Goal: Transaction & Acquisition: Book appointment/travel/reservation

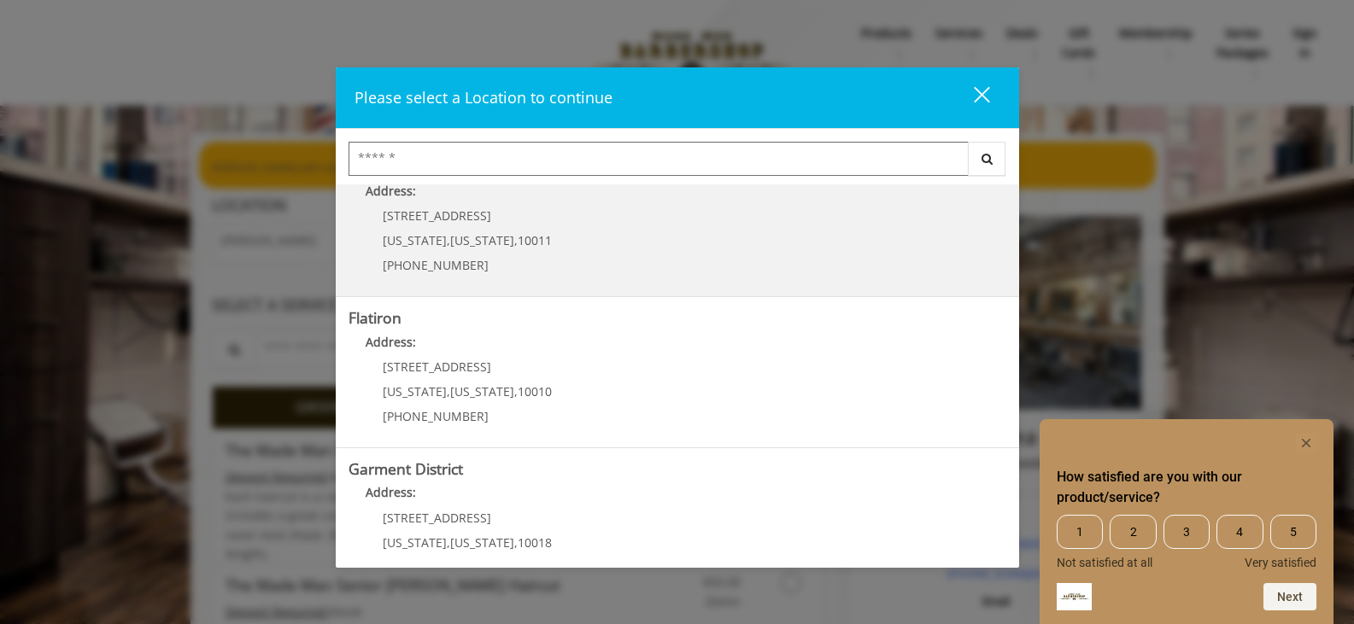
scroll to position [342, 0]
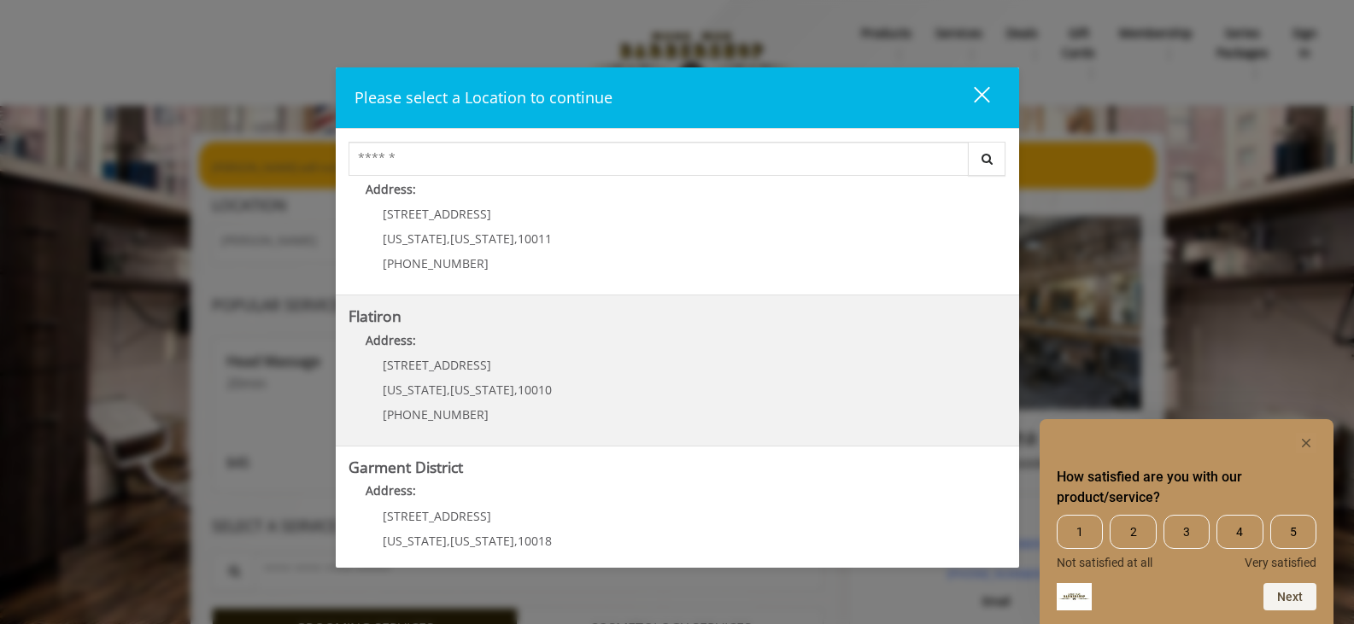
click at [838, 354] on "Address:" at bounding box center [678, 344] width 658 height 27
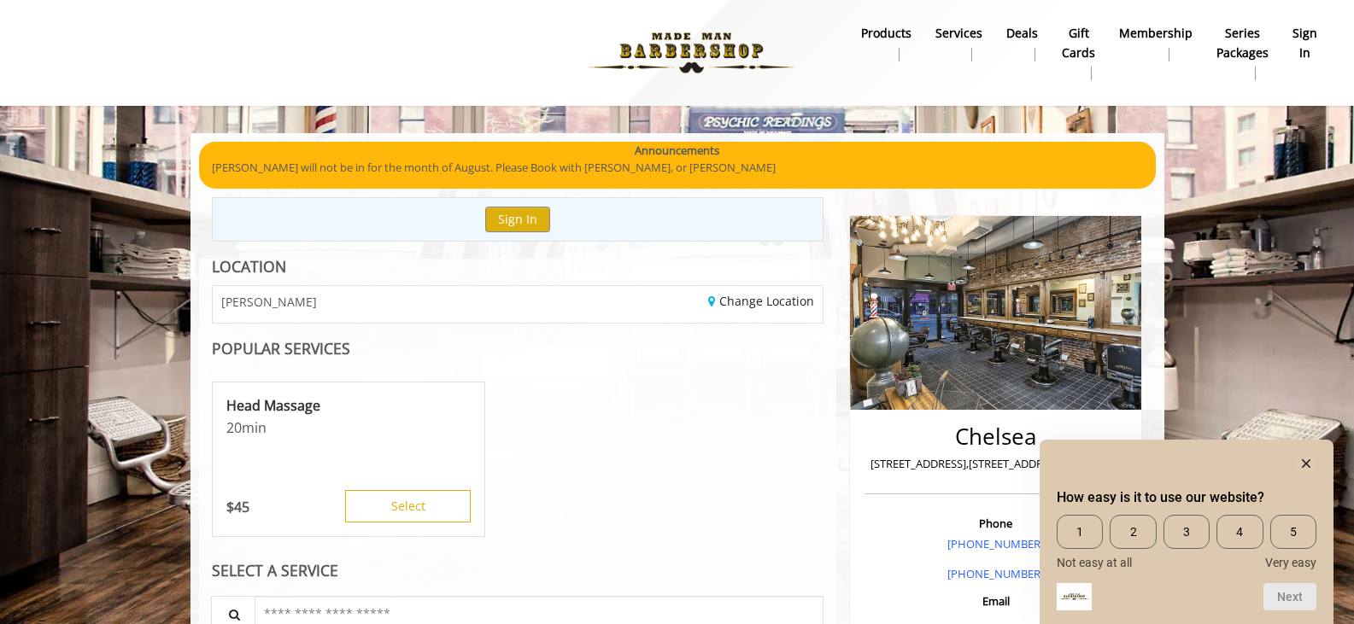
scroll to position [62, 0]
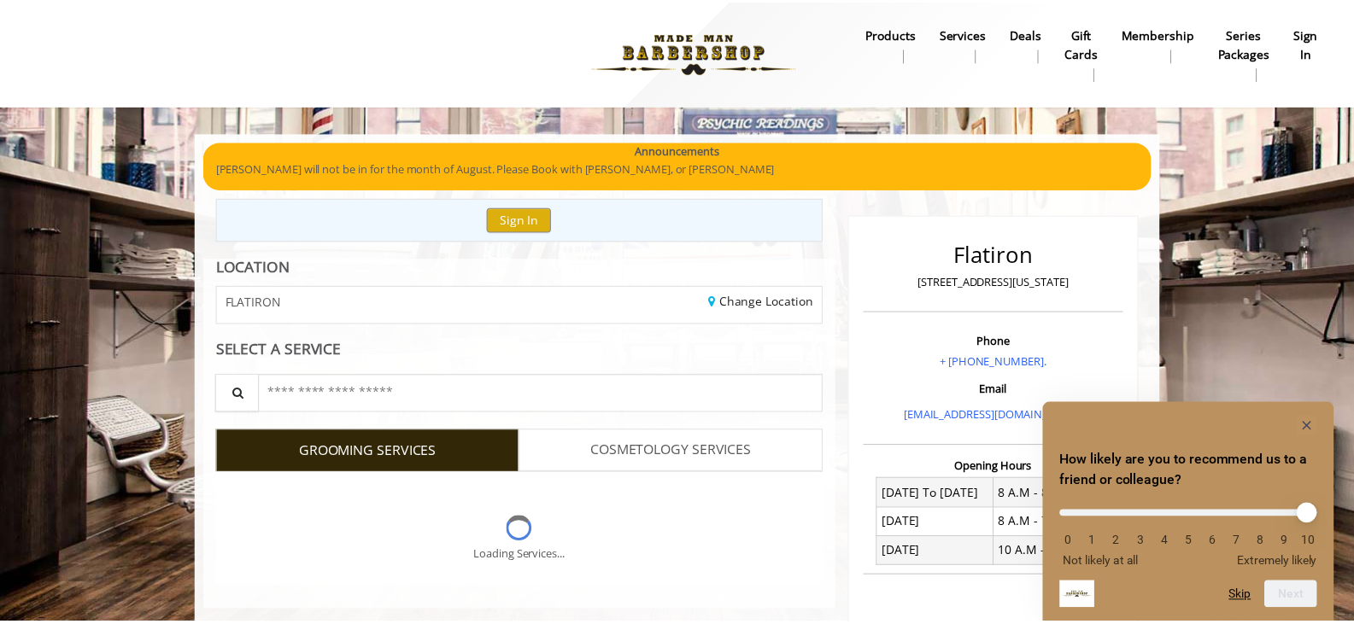
scroll to position [131, 0]
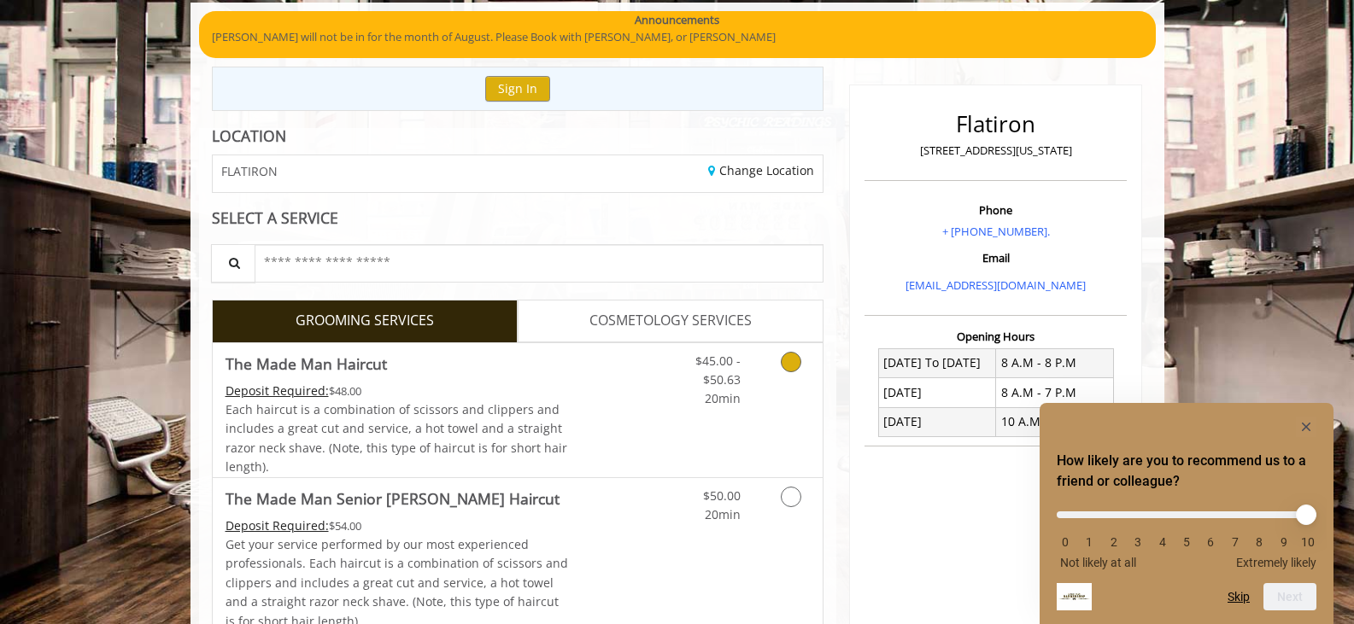
click at [793, 359] on icon "Grooming services" at bounding box center [791, 362] width 21 height 21
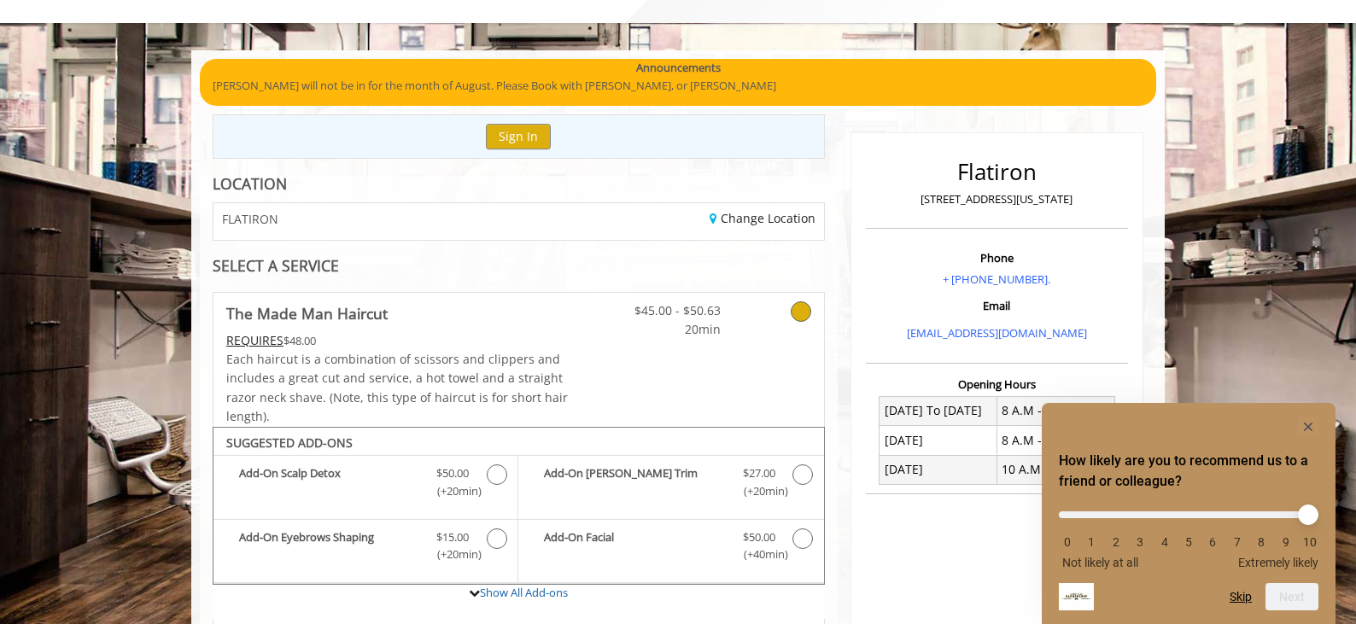
scroll to position [0, 0]
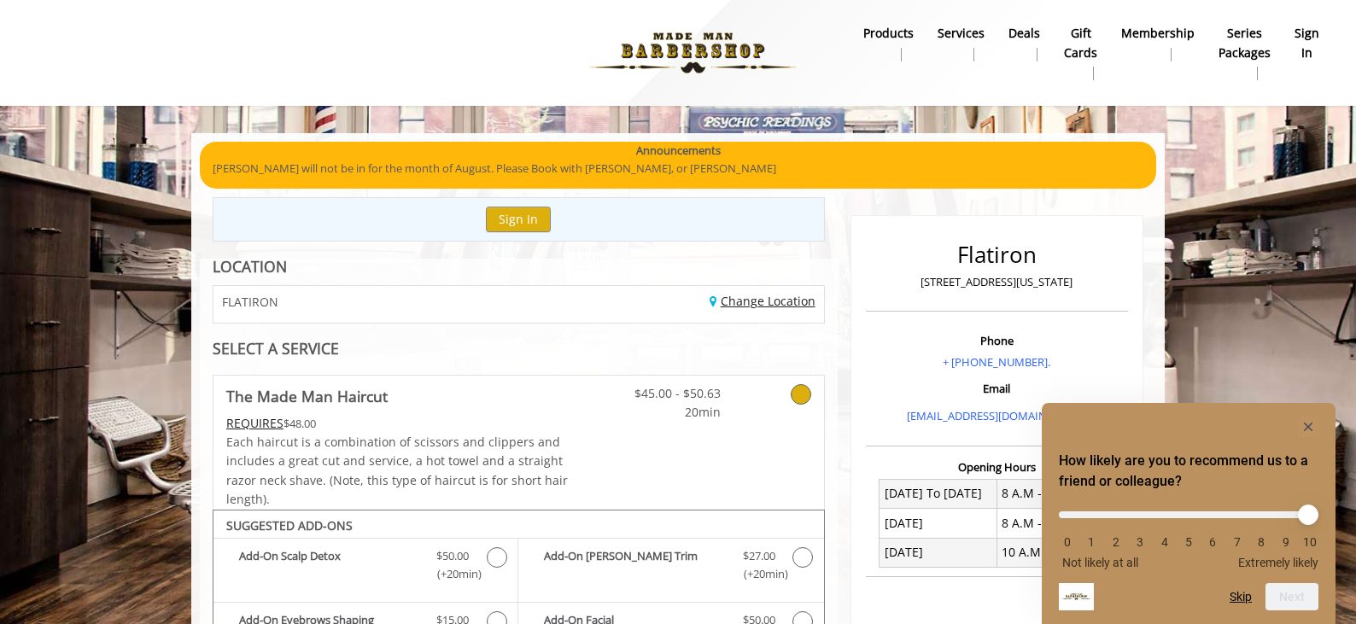
click at [767, 306] on link "Change Location" at bounding box center [763, 301] width 106 height 16
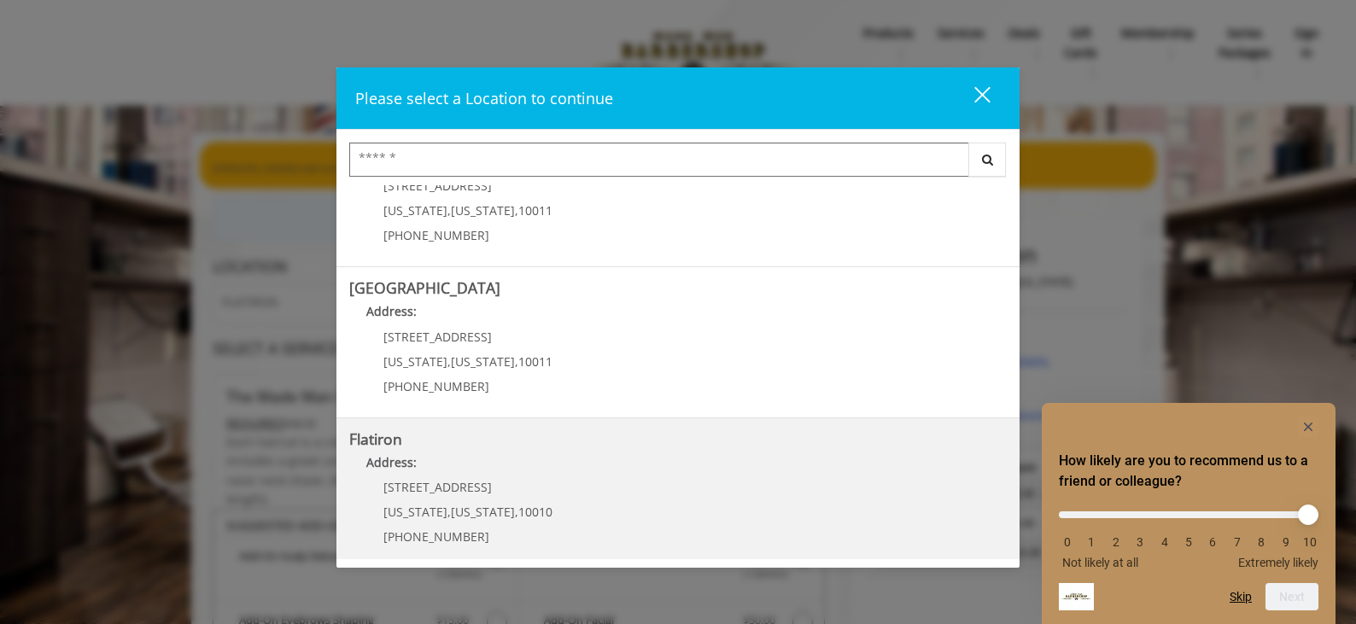
scroll to position [379, 0]
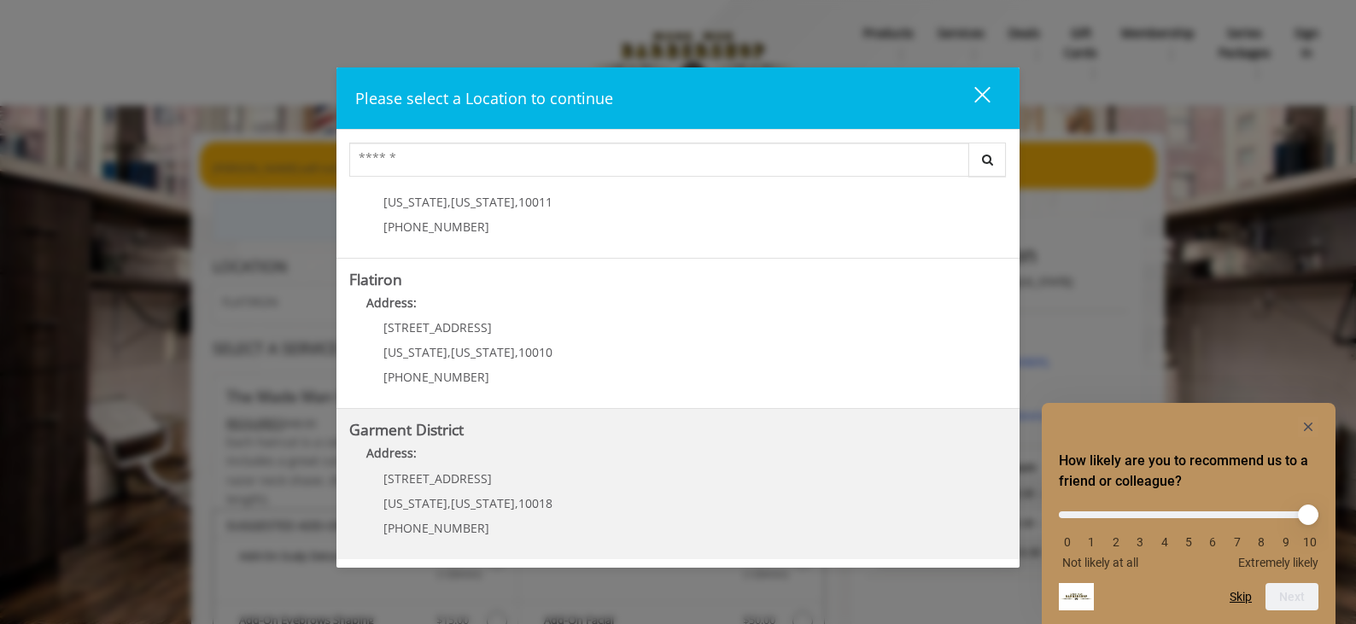
click at [577, 433] on h5 "Garment District" at bounding box center [678, 430] width 658 height 16
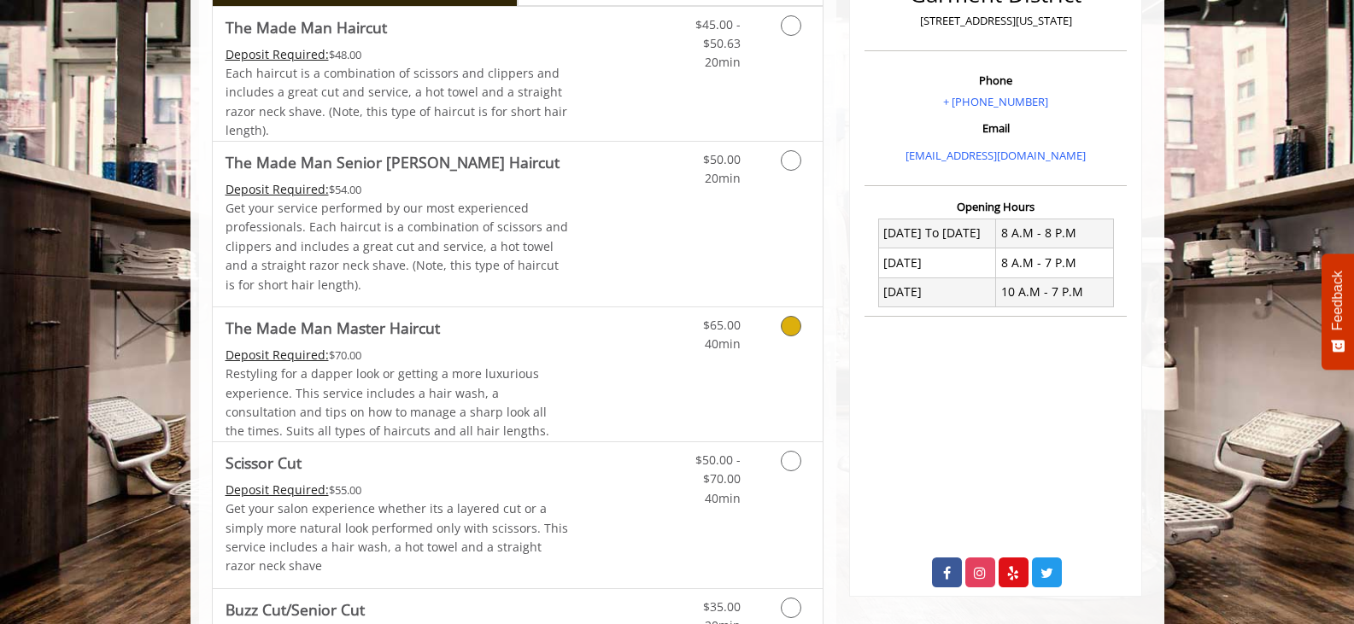
scroll to position [427, 0]
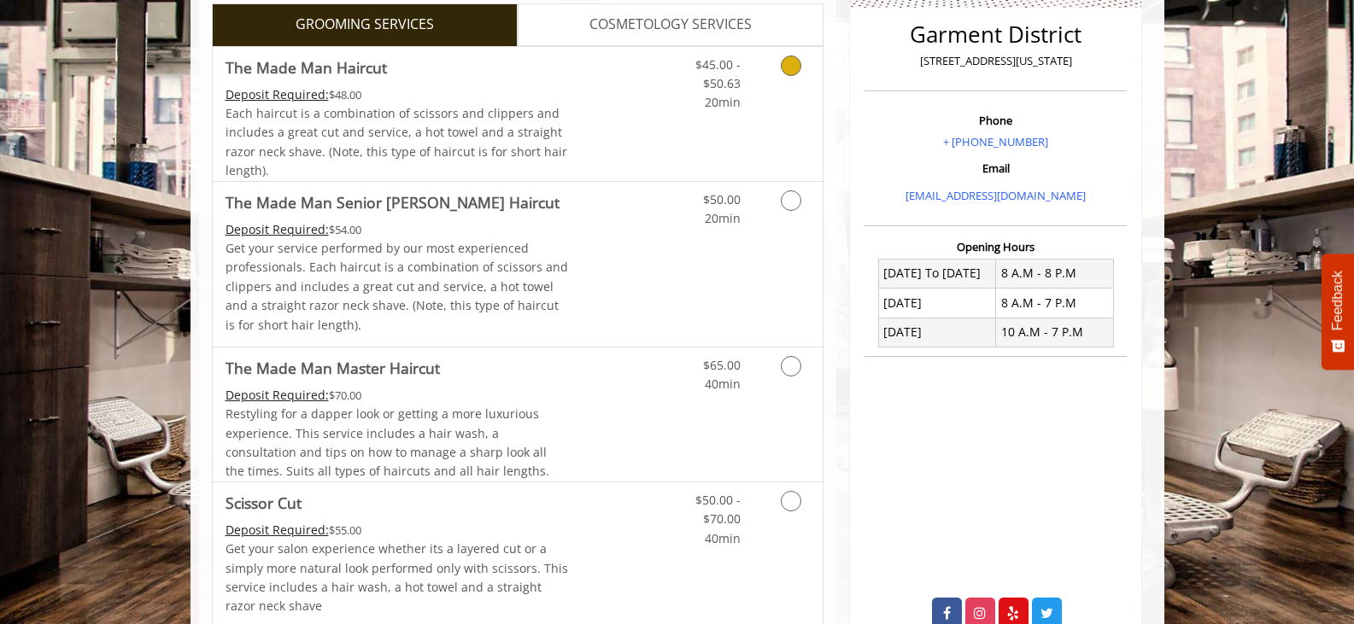
click at [760, 86] on div "Grooming services" at bounding box center [787, 80] width 69 height 66
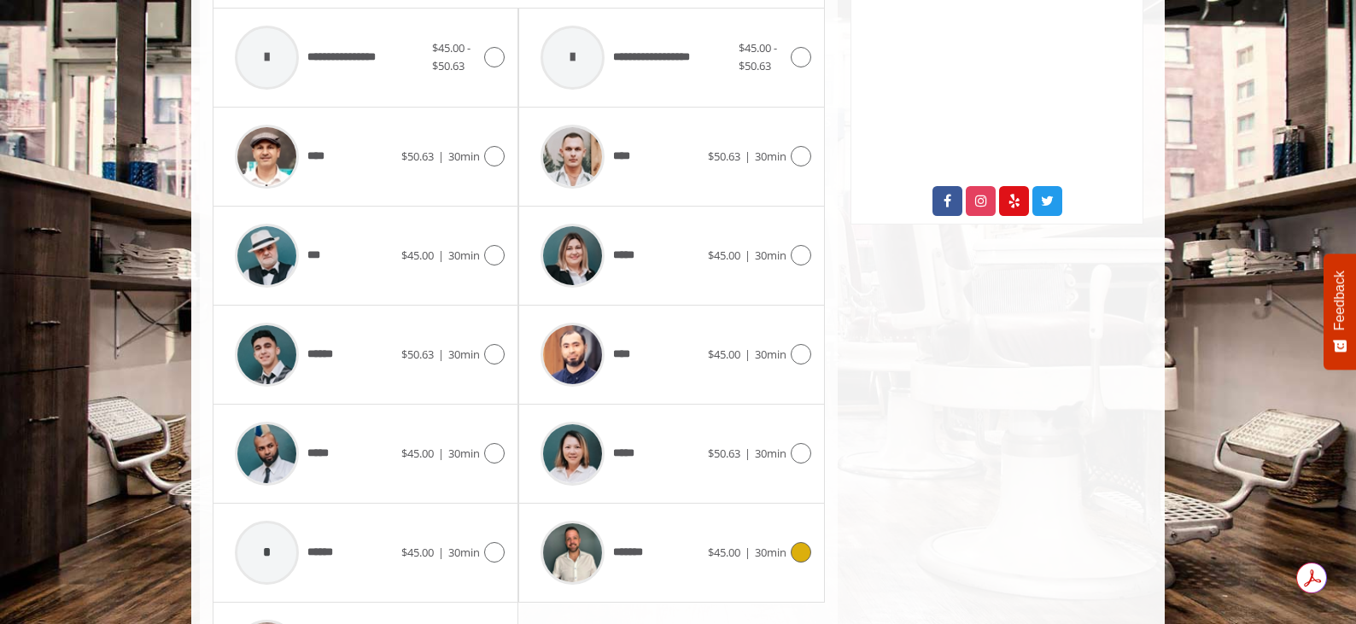
scroll to position [977, 0]
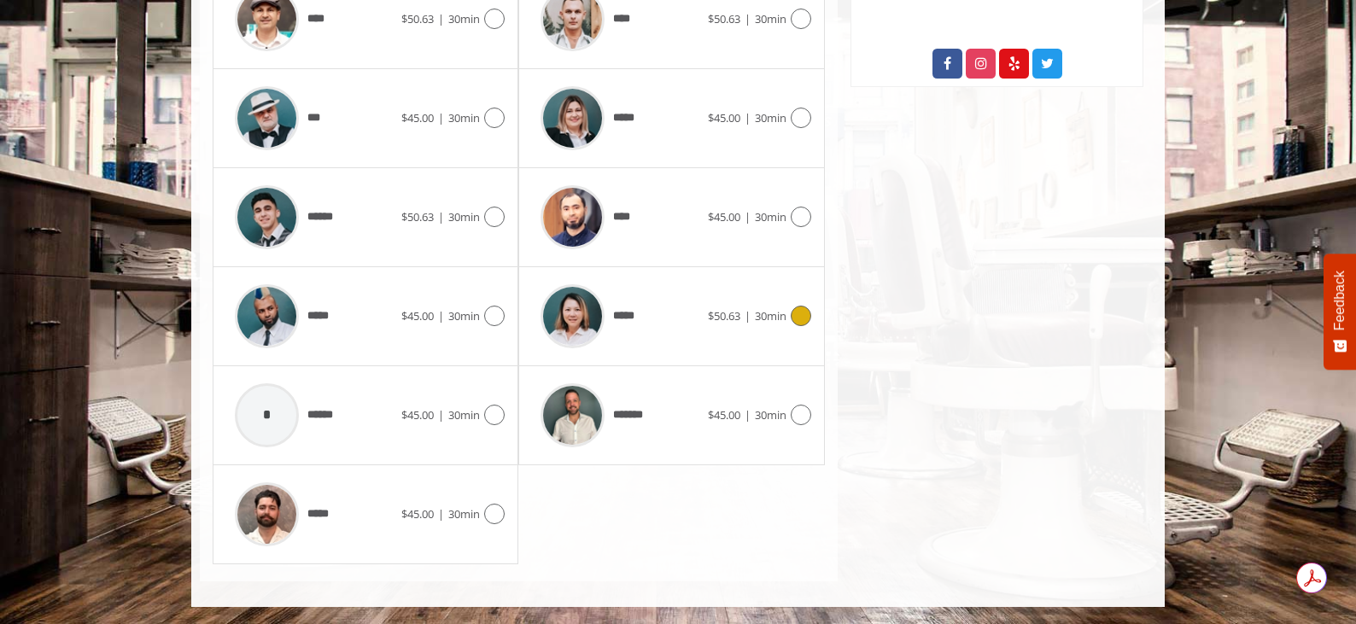
click at [639, 343] on span "*****" at bounding box center [586, 316] width 108 height 81
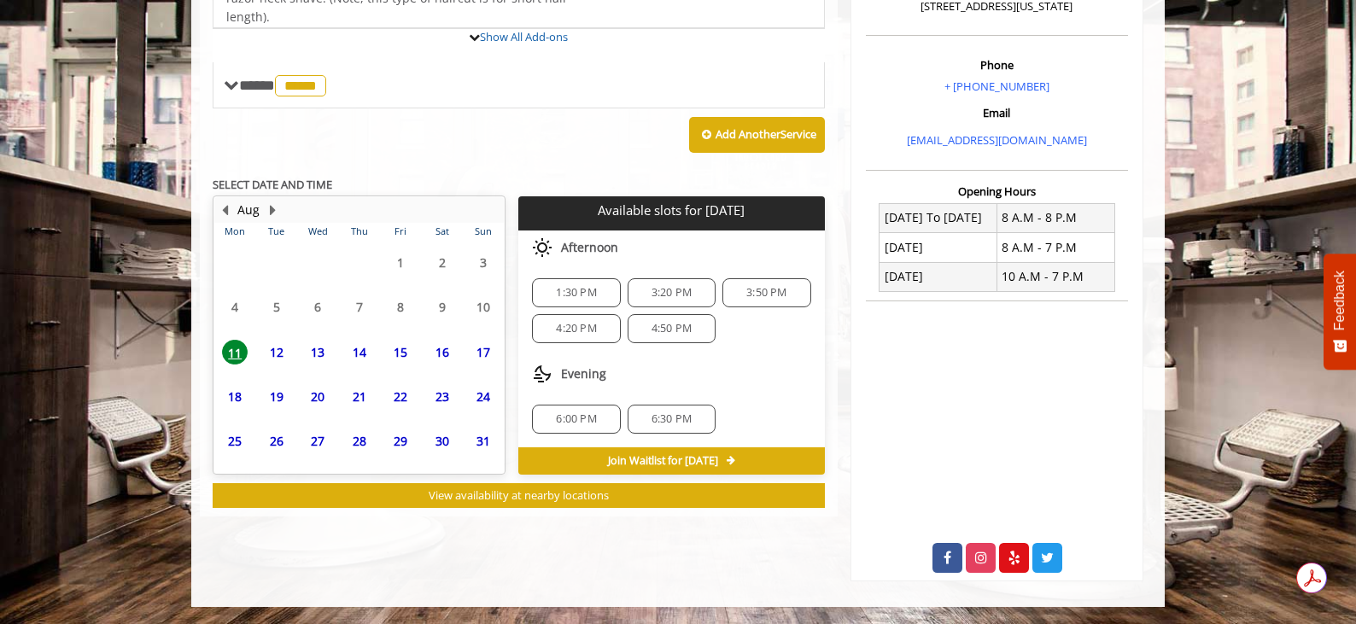
scroll to position [575, 0]
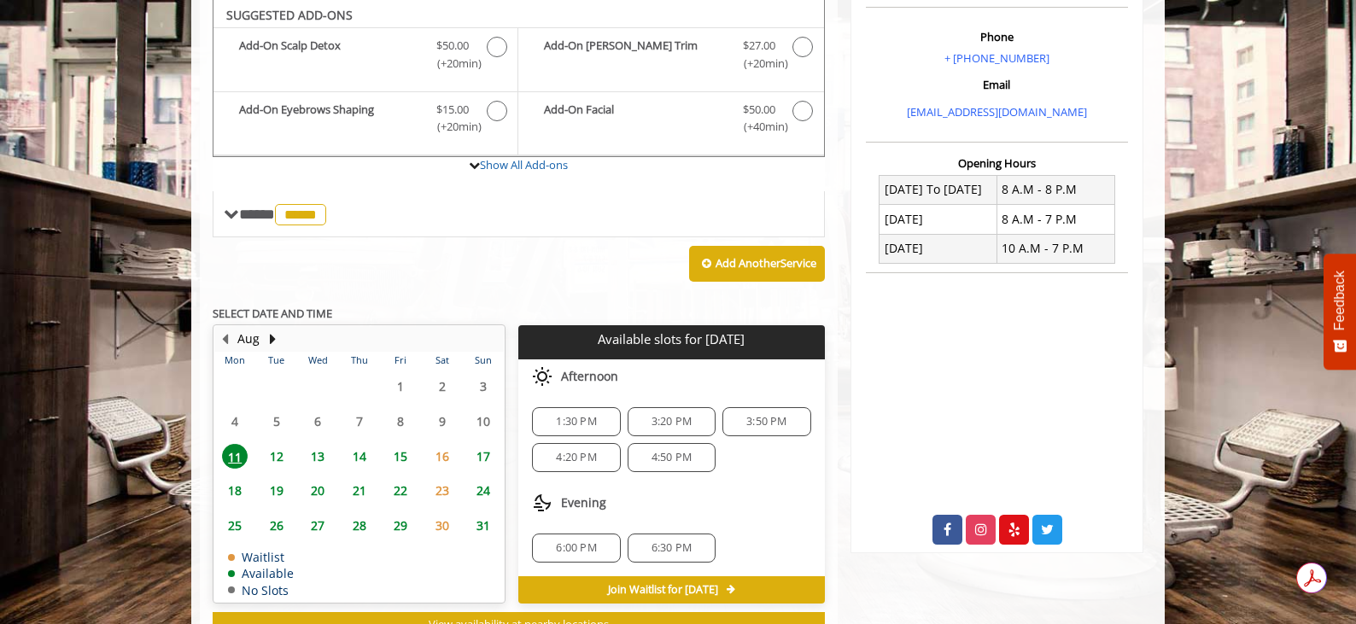
click at [366, 460] on span "14" at bounding box center [360, 456] width 26 height 25
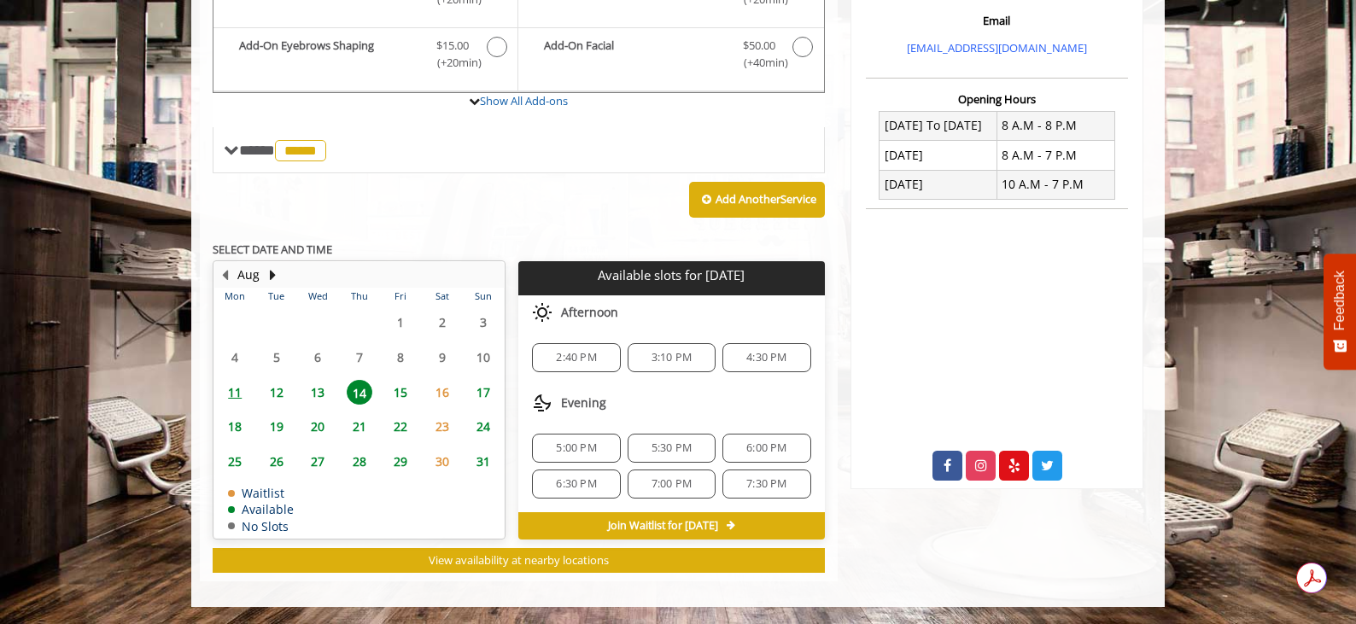
click at [657, 494] on div "7:00 PM" at bounding box center [672, 484] width 88 height 29
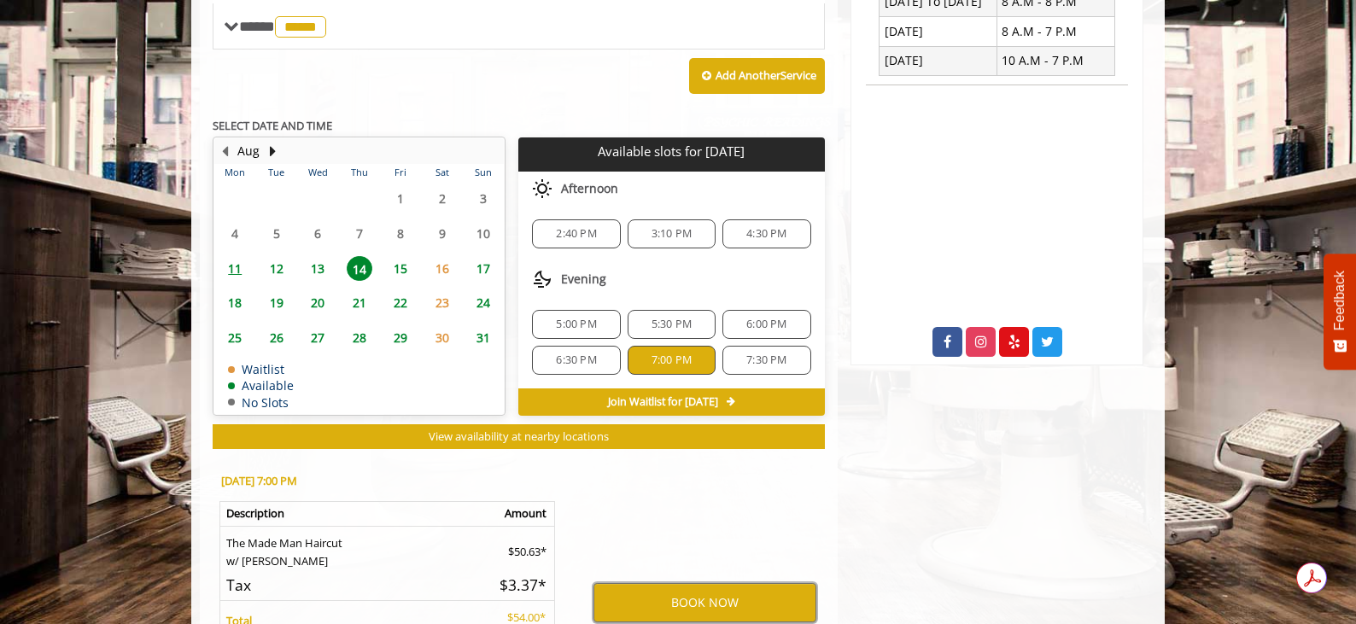
scroll to position [712, 0]
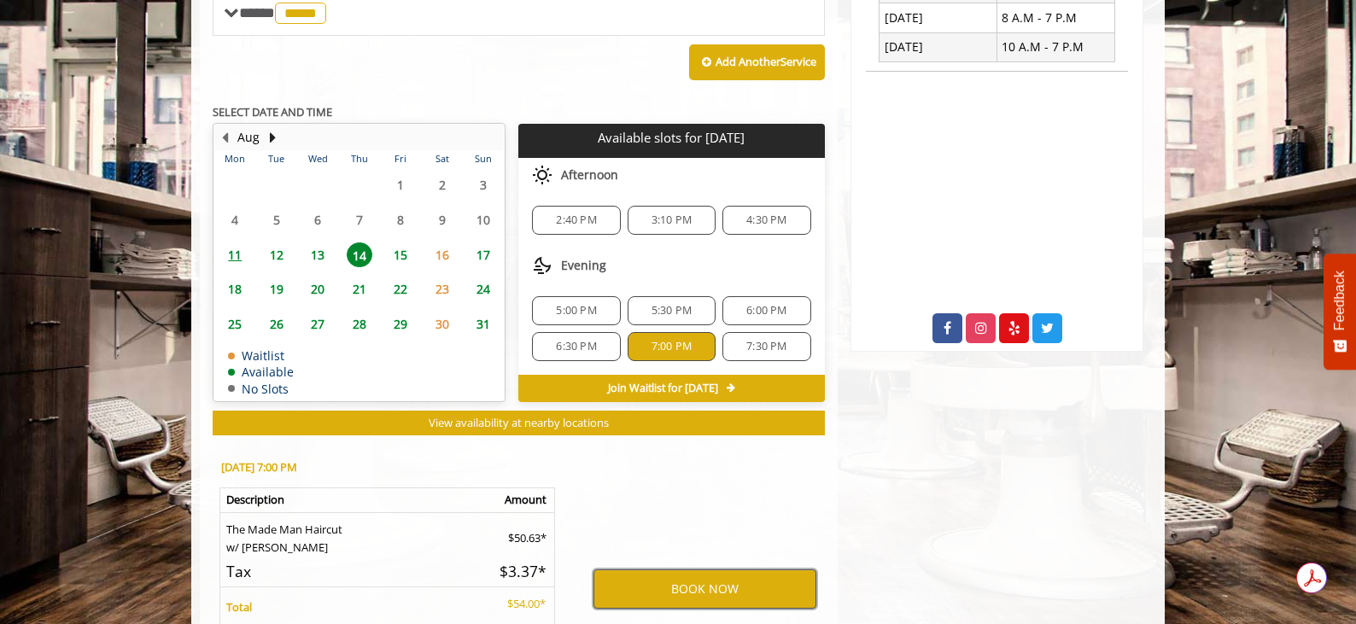
click at [668, 591] on button "BOOK NOW" at bounding box center [705, 589] width 223 height 39
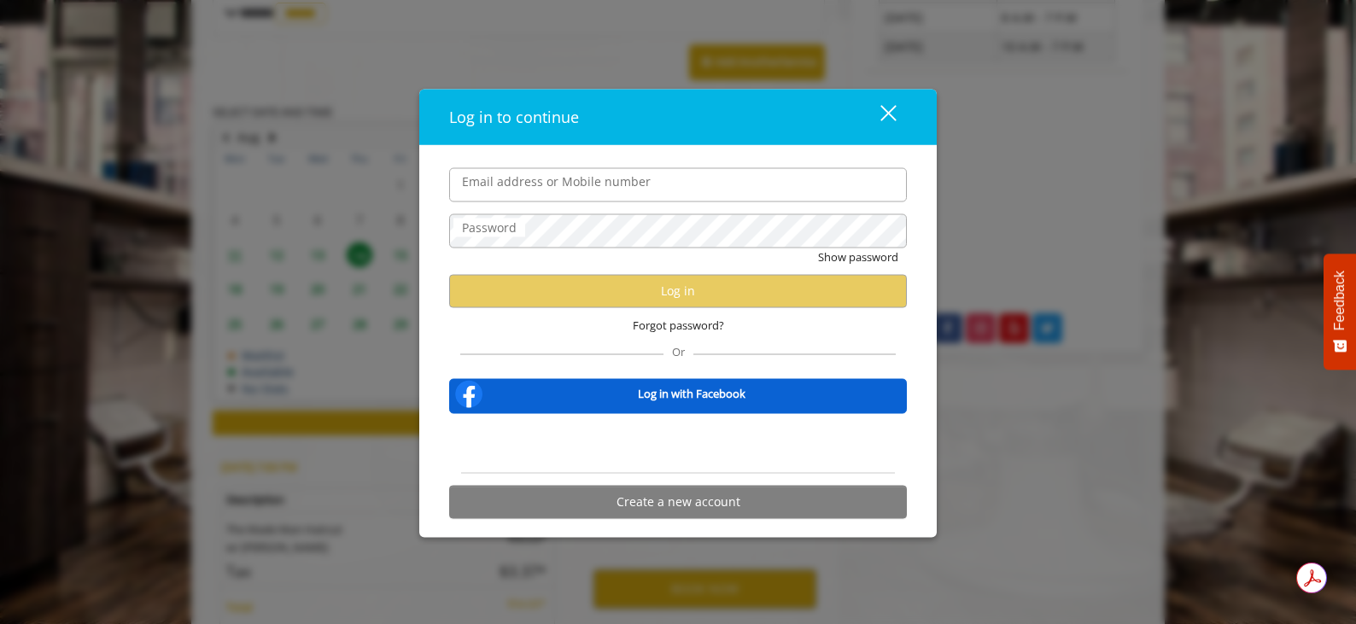
click at [512, 189] on input "Email address or Mobile number" at bounding box center [678, 184] width 458 height 34
type input "**********"
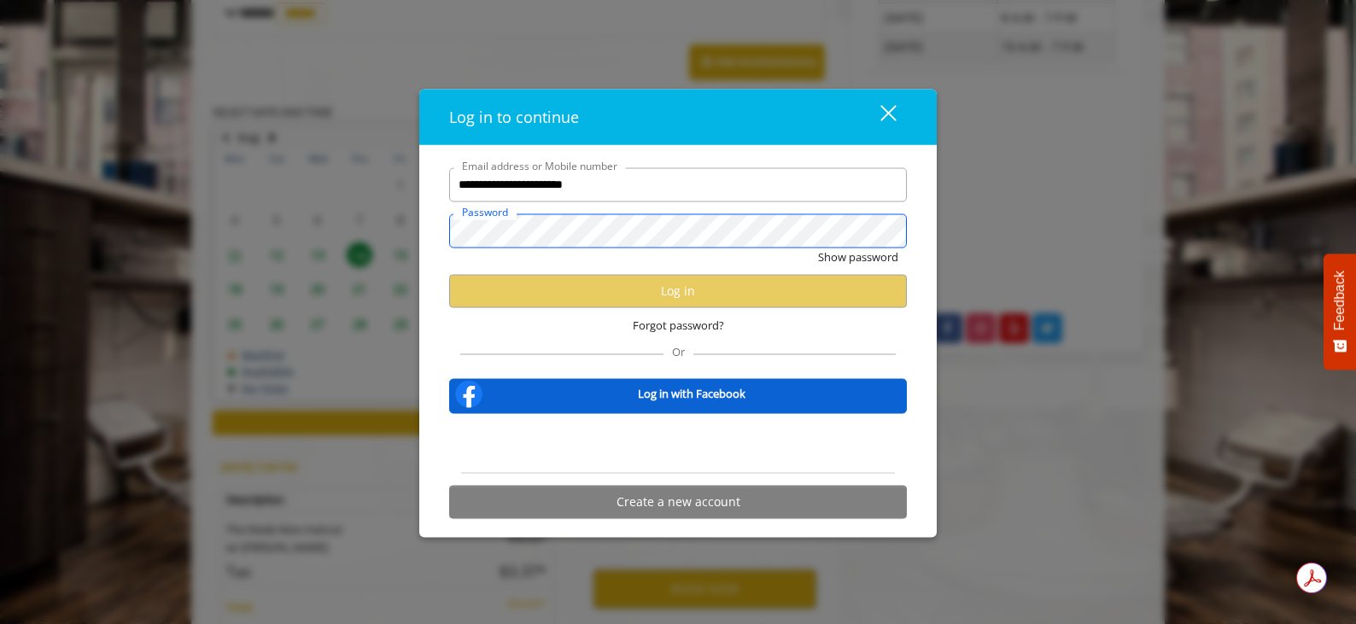
scroll to position [0, 0]
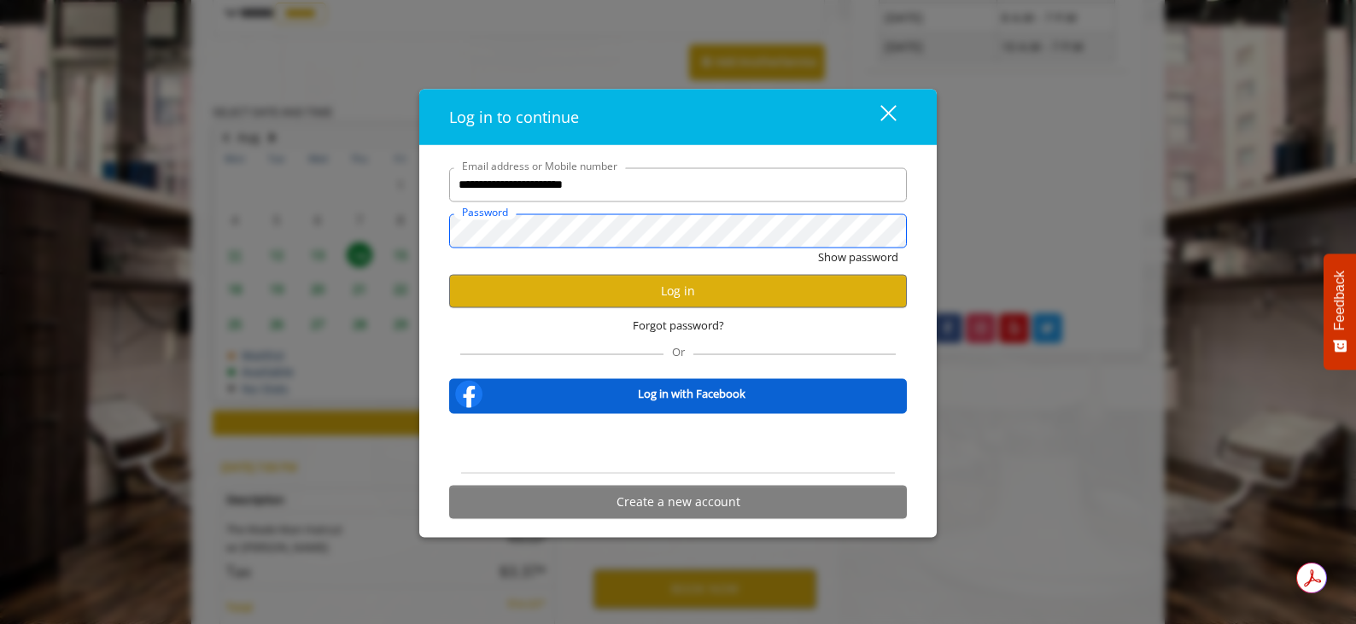
click at [818, 248] on button "Show password" at bounding box center [858, 257] width 80 height 18
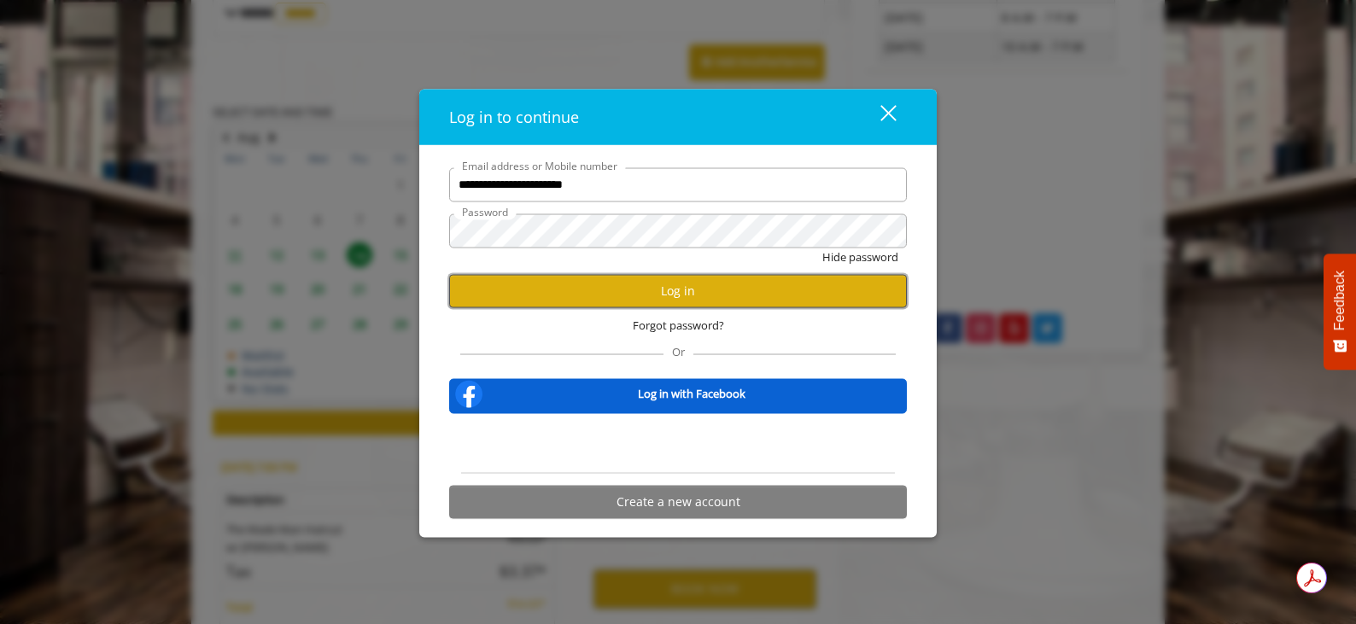
click at [614, 275] on button "Log in" at bounding box center [678, 290] width 458 height 33
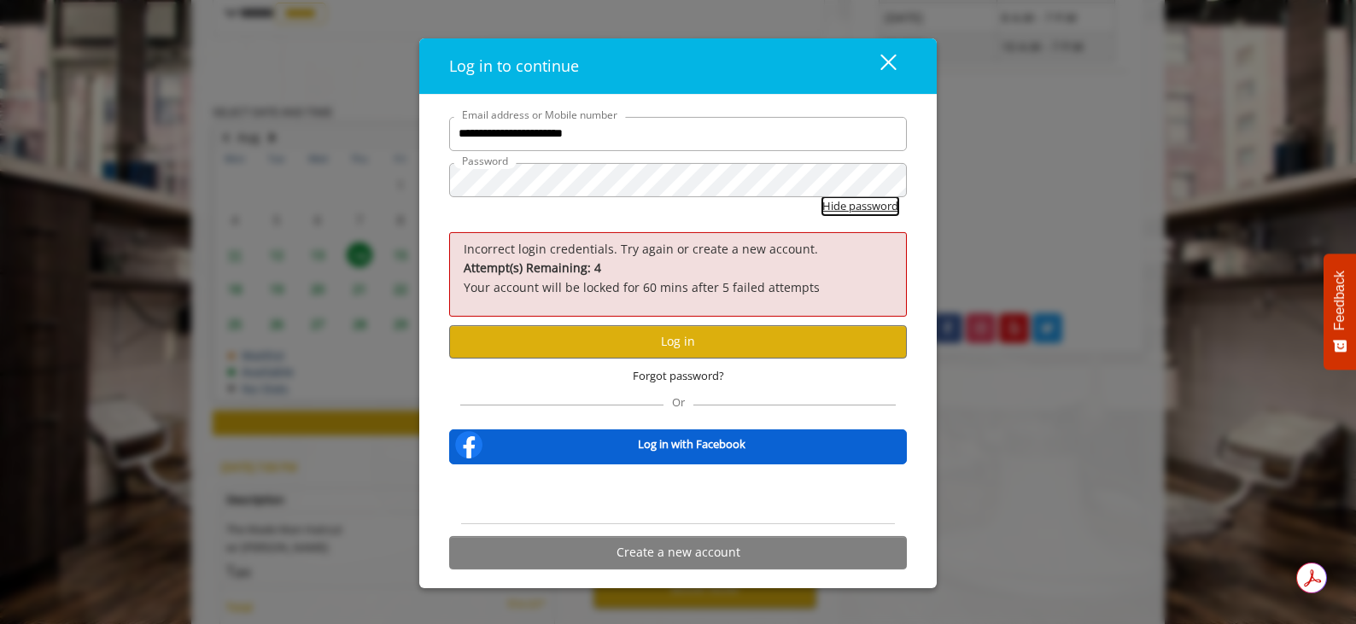
click at [847, 208] on button "Hide password" at bounding box center [861, 206] width 76 height 18
click at [748, 337] on button "Log in" at bounding box center [678, 341] width 458 height 33
click at [638, 345] on button "Log in" at bounding box center [678, 341] width 458 height 33
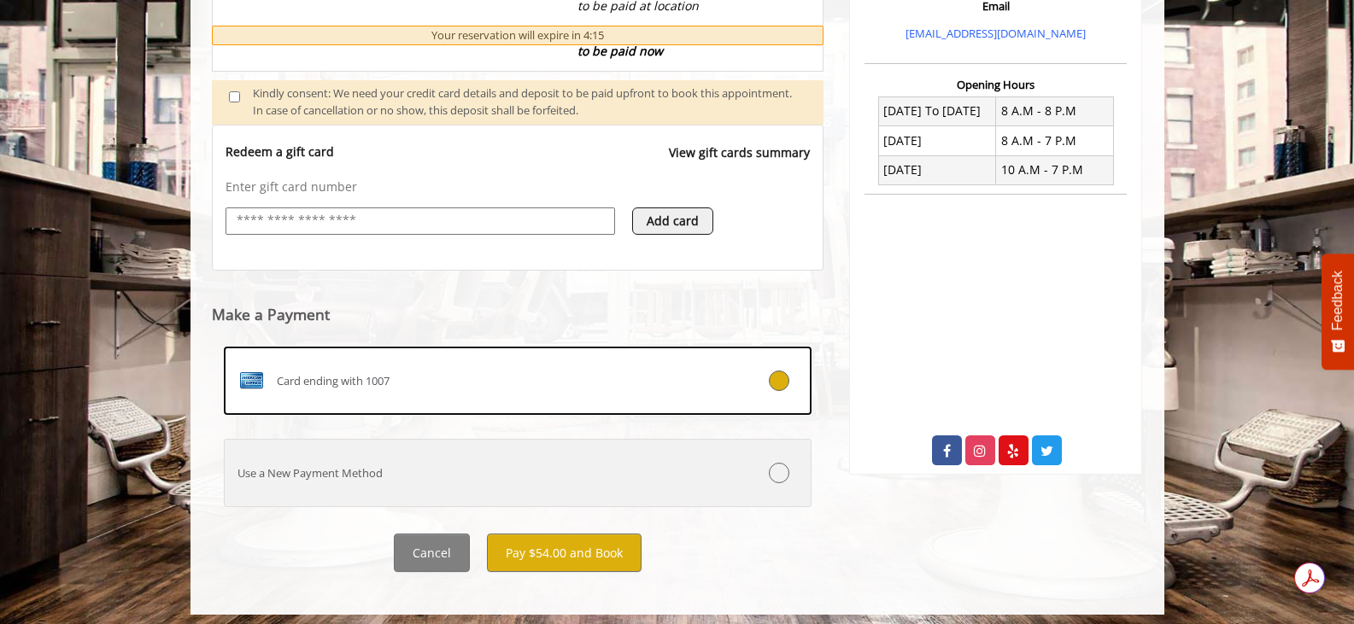
scroll to position [597, 0]
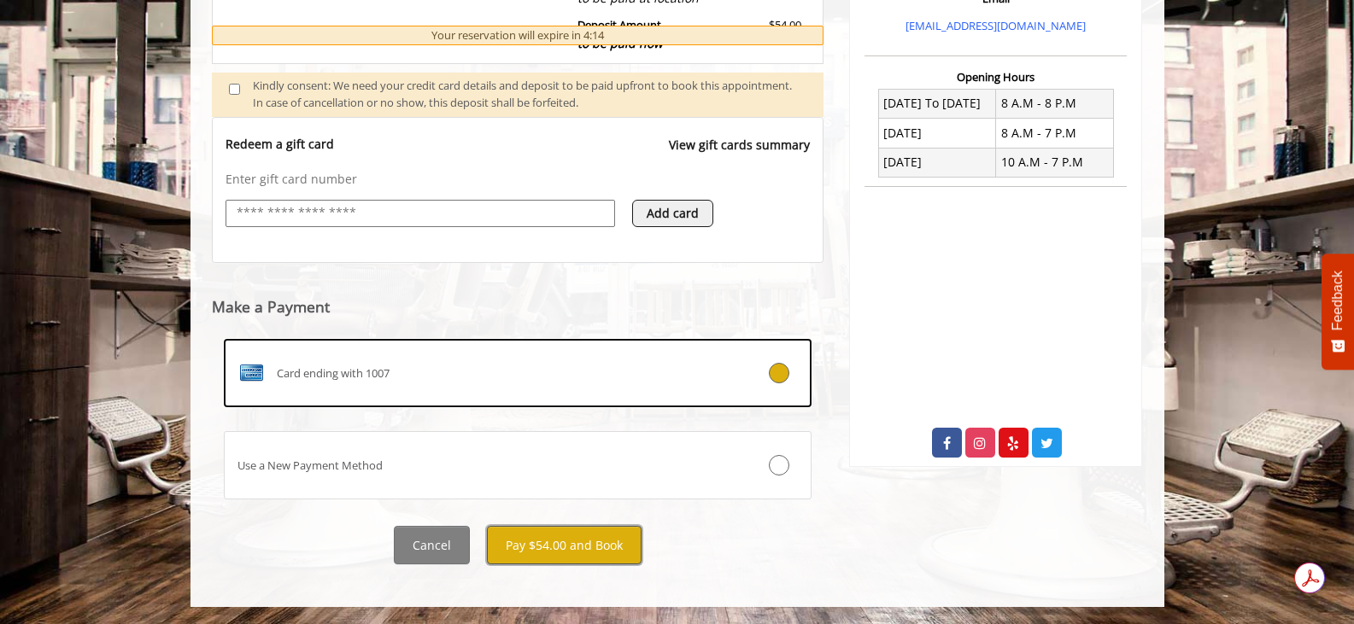
click at [532, 565] on button "Pay $54.00 and Book" at bounding box center [564, 545] width 155 height 38
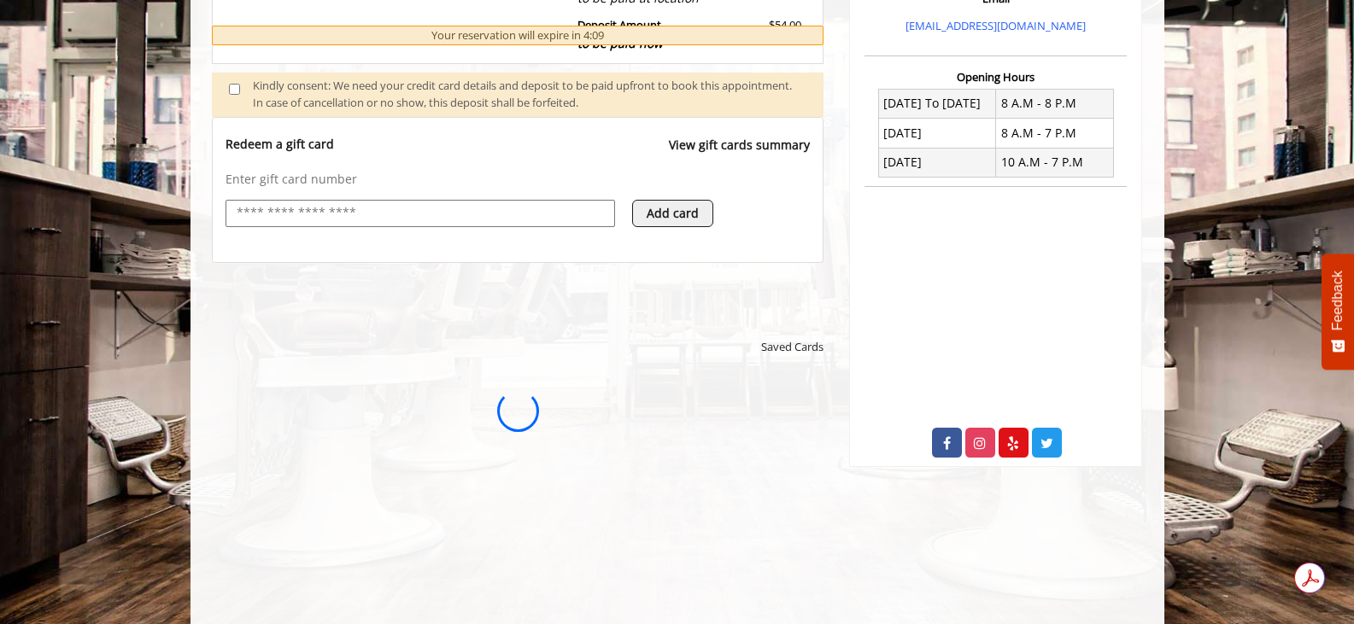
scroll to position [0, 0]
